Goal: Find specific page/section: Find specific page/section

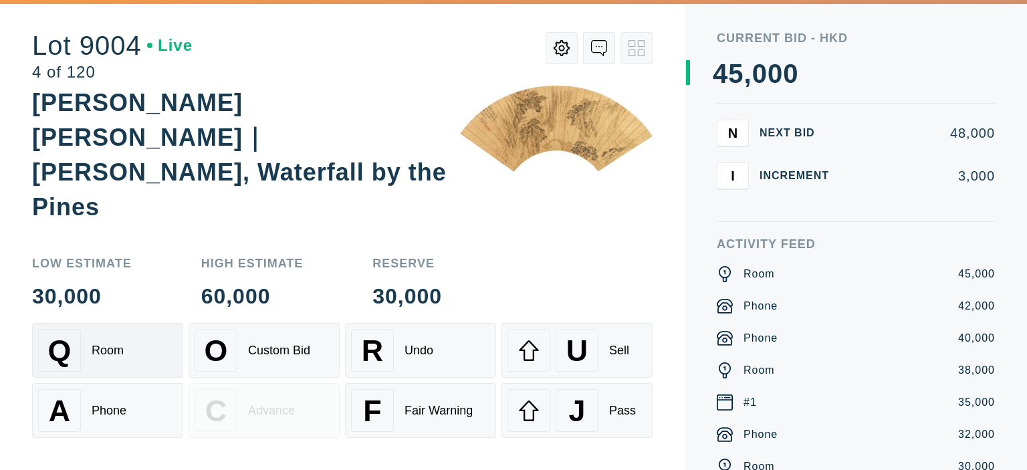
click at [65, 342] on span "Q" at bounding box center [59, 350] width 23 height 34
click at [112, 411] on div "Phone" at bounding box center [109, 411] width 35 height 14
click at [113, 354] on div "Room" at bounding box center [108, 351] width 32 height 14
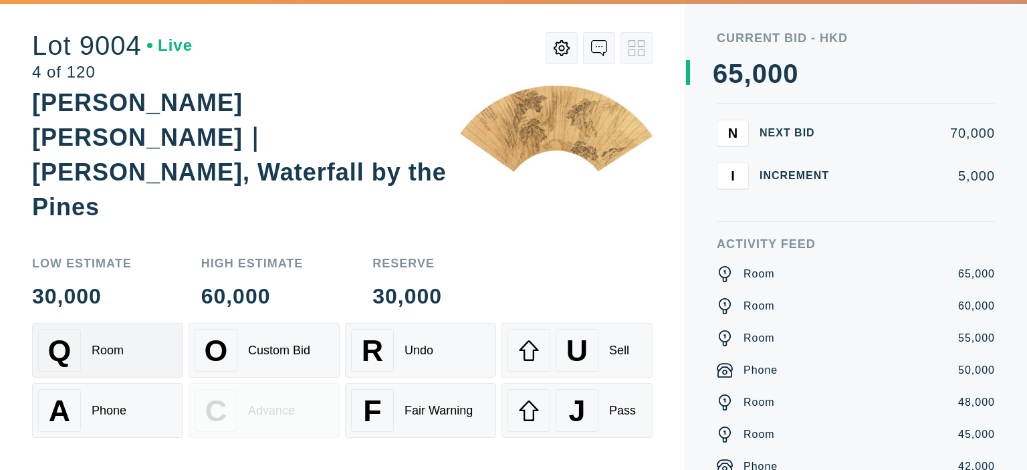
click at [120, 347] on div "Room" at bounding box center [108, 351] width 32 height 14
click at [56, 374] on button "Q Room" at bounding box center [107, 350] width 151 height 55
click at [72, 404] on div "A" at bounding box center [59, 410] width 43 height 43
click at [124, 350] on div "Q Room" at bounding box center [107, 350] width 139 height 43
click at [110, 348] on div "Room" at bounding box center [108, 351] width 32 height 14
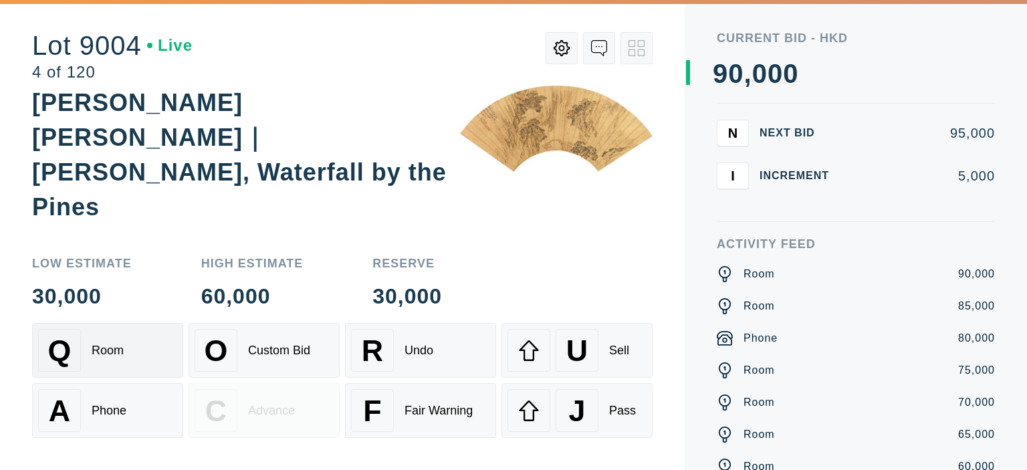
click at [110, 348] on div "Room" at bounding box center [108, 351] width 32 height 14
click at [108, 395] on div "A Phone" at bounding box center [107, 410] width 139 height 43
click at [115, 360] on div "Q Room" at bounding box center [107, 350] width 139 height 43
click at [140, 360] on div "Q Room" at bounding box center [107, 350] width 139 height 43
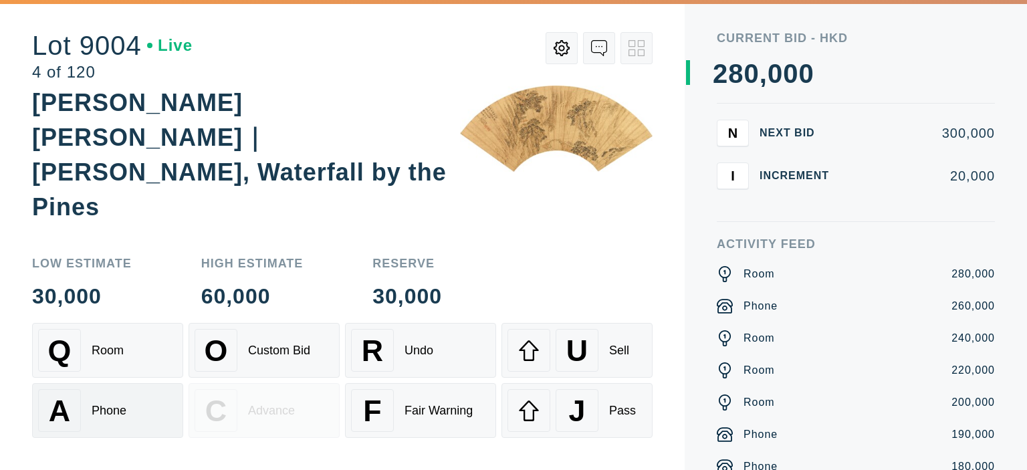
click at [128, 420] on div "A Phone" at bounding box center [107, 410] width 139 height 43
click at [118, 285] on div "Low Estimate 30,000" at bounding box center [82, 281] width 100 height 49
click at [99, 355] on div "Room" at bounding box center [108, 351] width 32 height 14
